Goal: Information Seeking & Learning: Learn about a topic

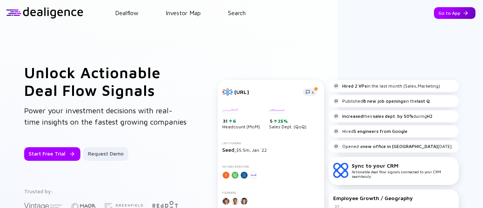
click at [452, 14] on div "Go to App" at bounding box center [454, 13] width 41 height 12
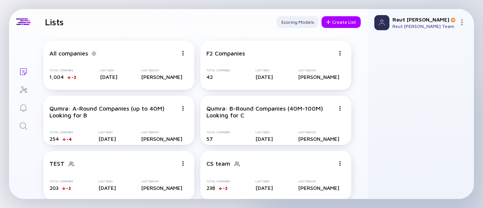
click at [23, 126] on icon "Search" at bounding box center [23, 125] width 9 height 9
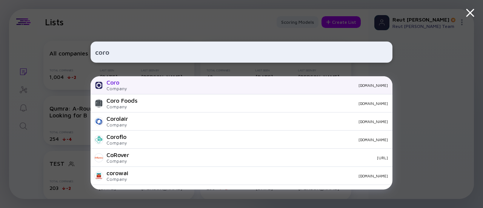
type input "coro"
click at [142, 83] on div "[DOMAIN_NAME]" at bounding box center [260, 85] width 255 height 5
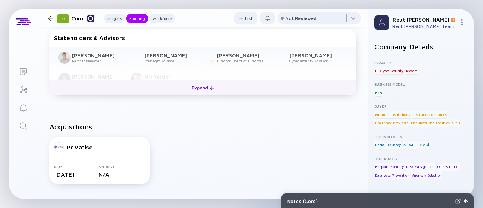
scroll to position [473, 0]
click at [189, 92] on div "Expand" at bounding box center [202, 87] width 31 height 12
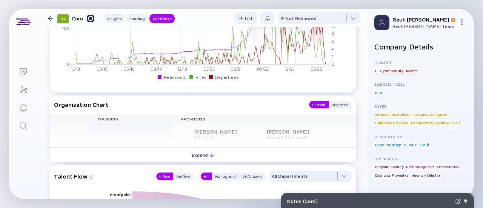
scroll to position [942, 0]
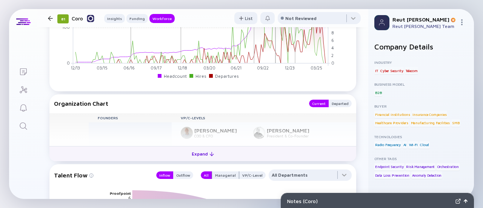
click at [181, 148] on button "Expand" at bounding box center [202, 153] width 307 height 15
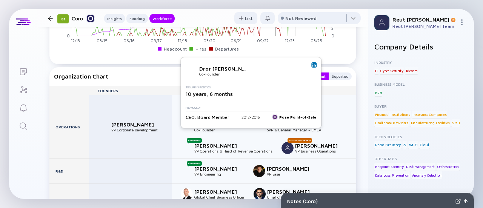
scroll to position [997, 0]
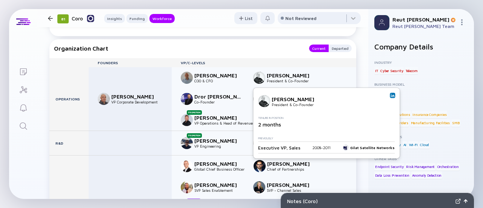
click at [390, 94] on img at bounding box center [392, 96] width 4 height 4
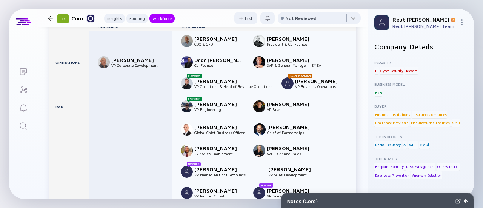
scroll to position [1034, 0]
